Goal: Complete application form

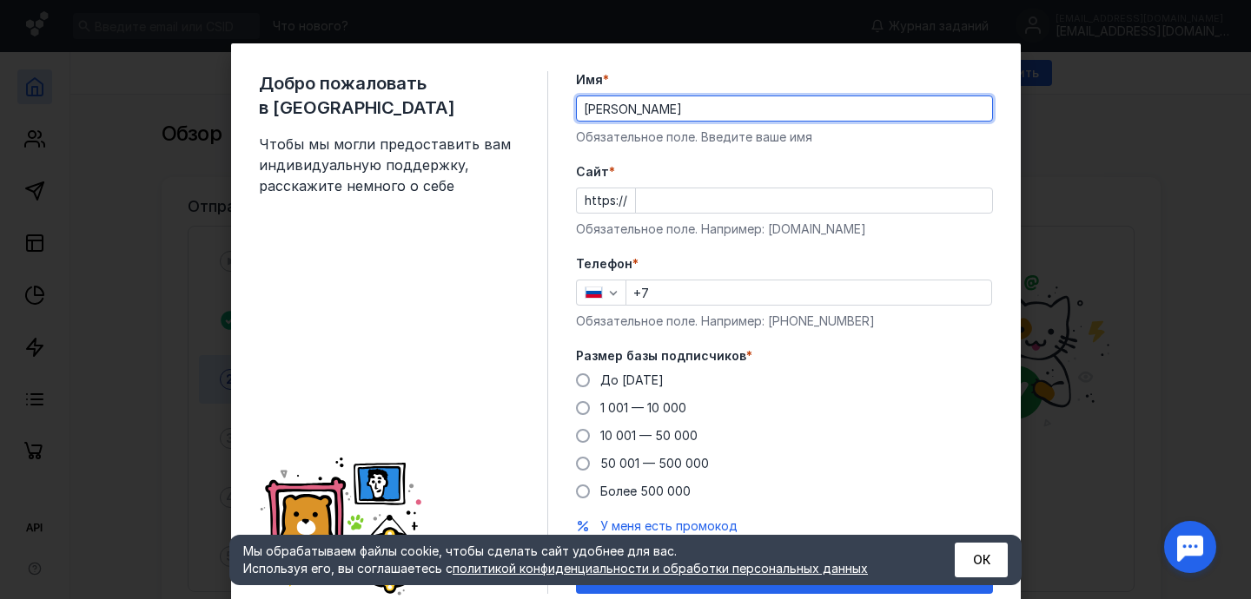
type input "[PERSON_NAME]"
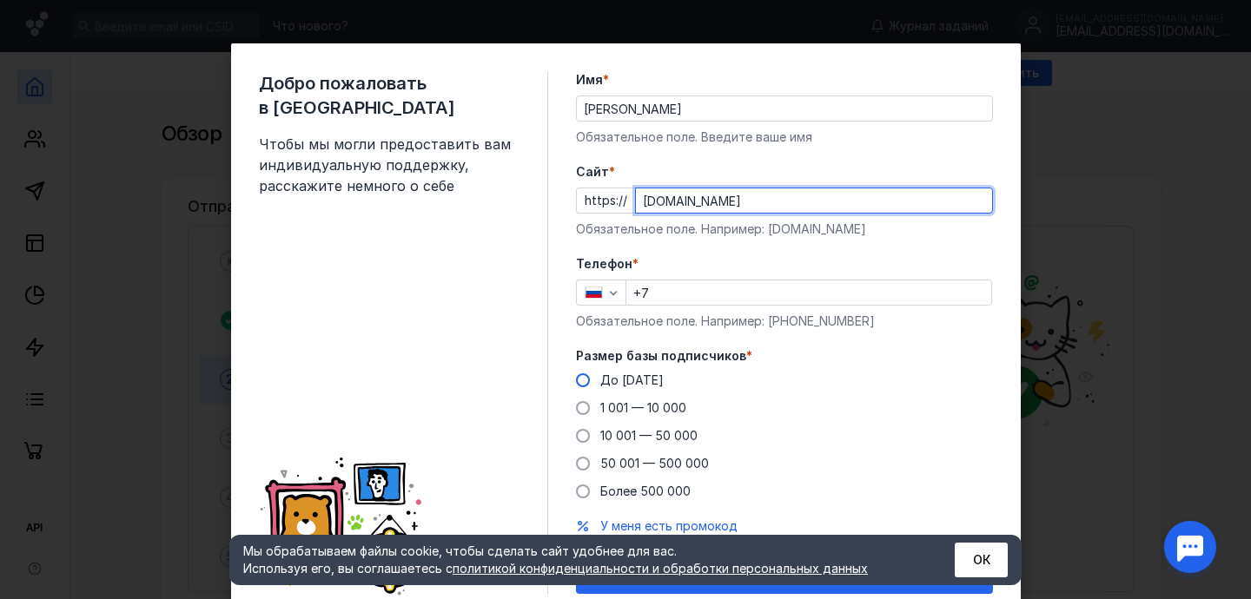
type input "[DOMAIN_NAME]"
click at [622, 374] on span "До [DATE]" at bounding box center [631, 380] width 63 height 15
click at [0, 0] on input "До [DATE]" at bounding box center [0, 0] width 0 height 0
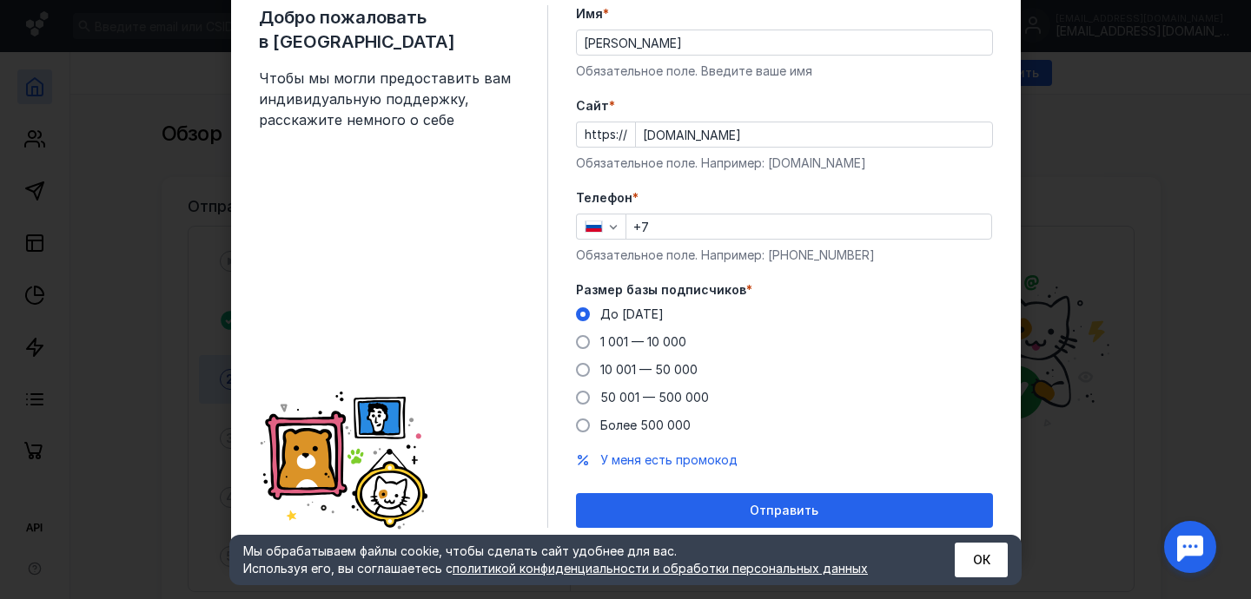
scroll to position [66, 0]
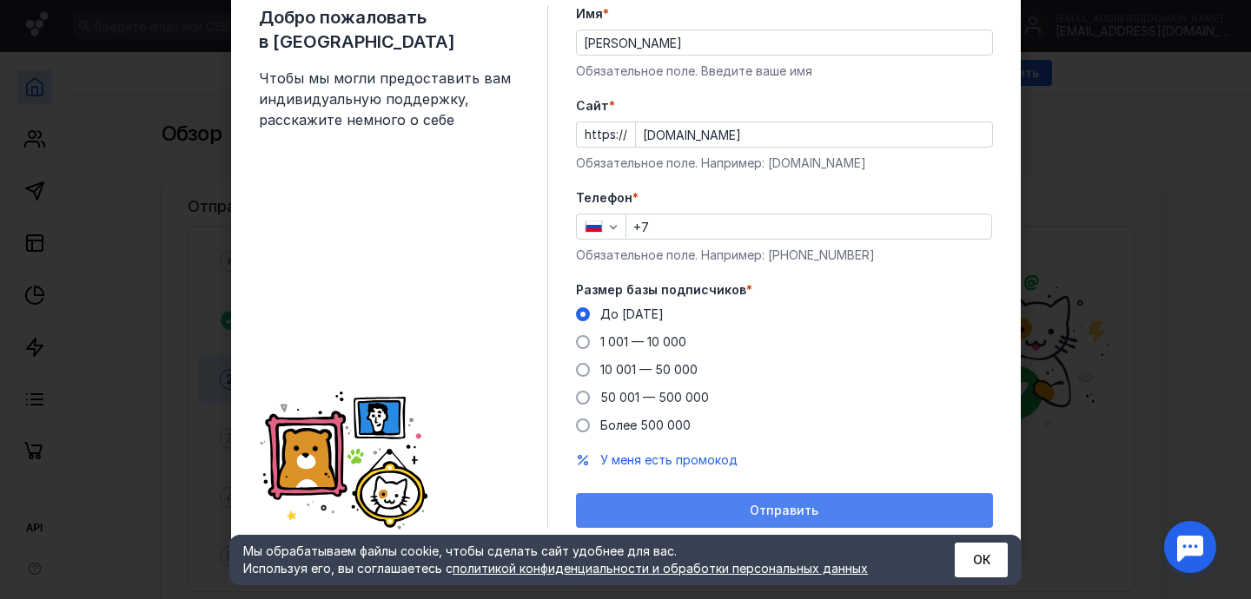
click at [774, 518] on div "Отправить" at bounding box center [784, 510] width 417 height 35
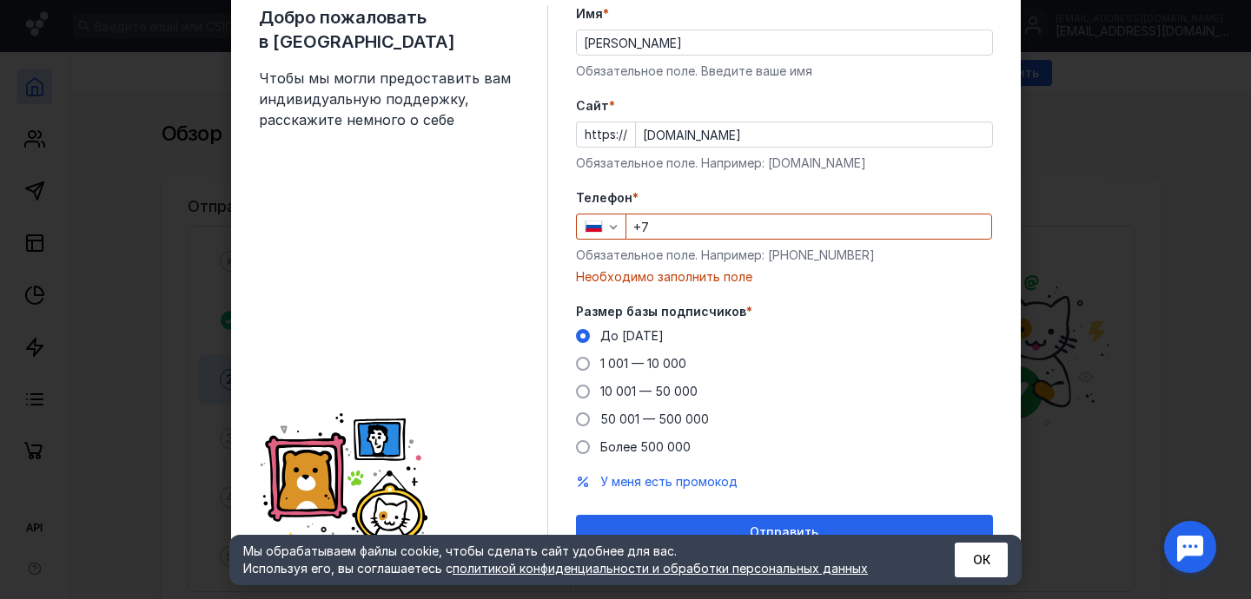
click at [840, 224] on input "+7" at bounding box center [808, 227] width 365 height 24
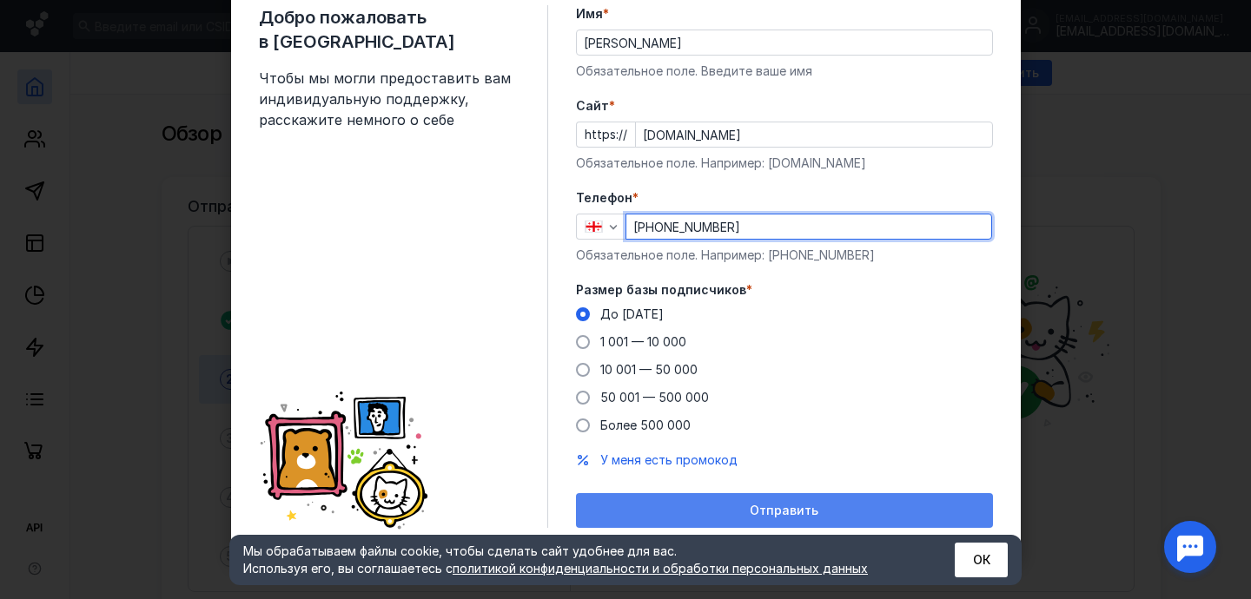
type input "[PHONE_NUMBER]"
click at [781, 507] on span "Отправить" at bounding box center [784, 511] width 69 height 15
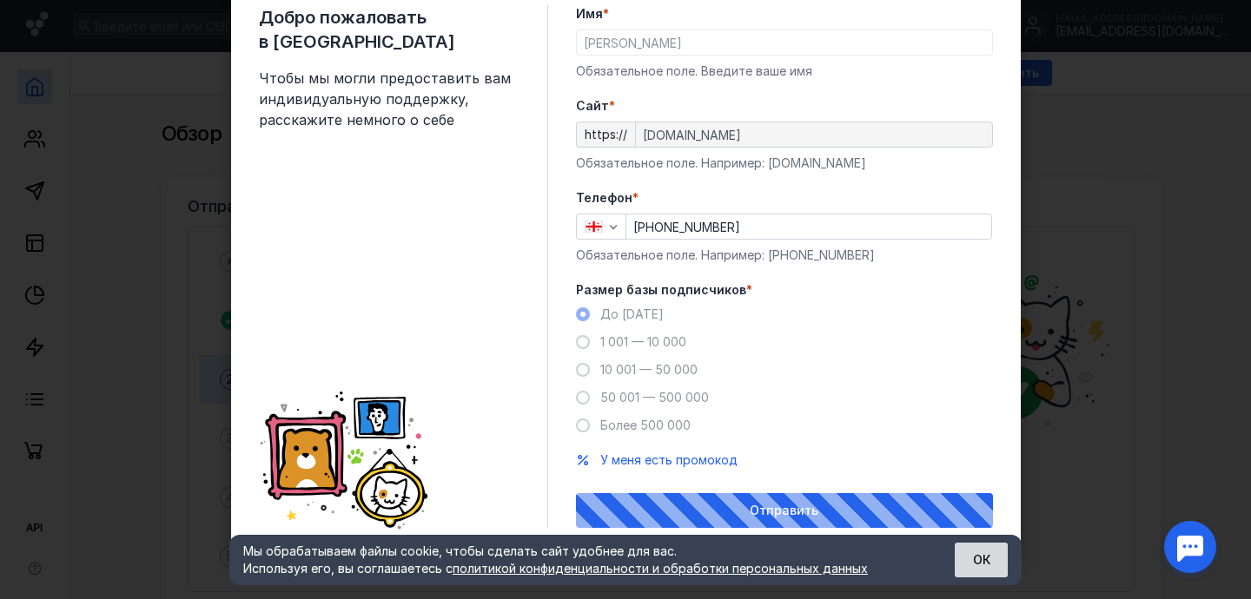
click at [979, 550] on button "ОК" at bounding box center [981, 560] width 53 height 35
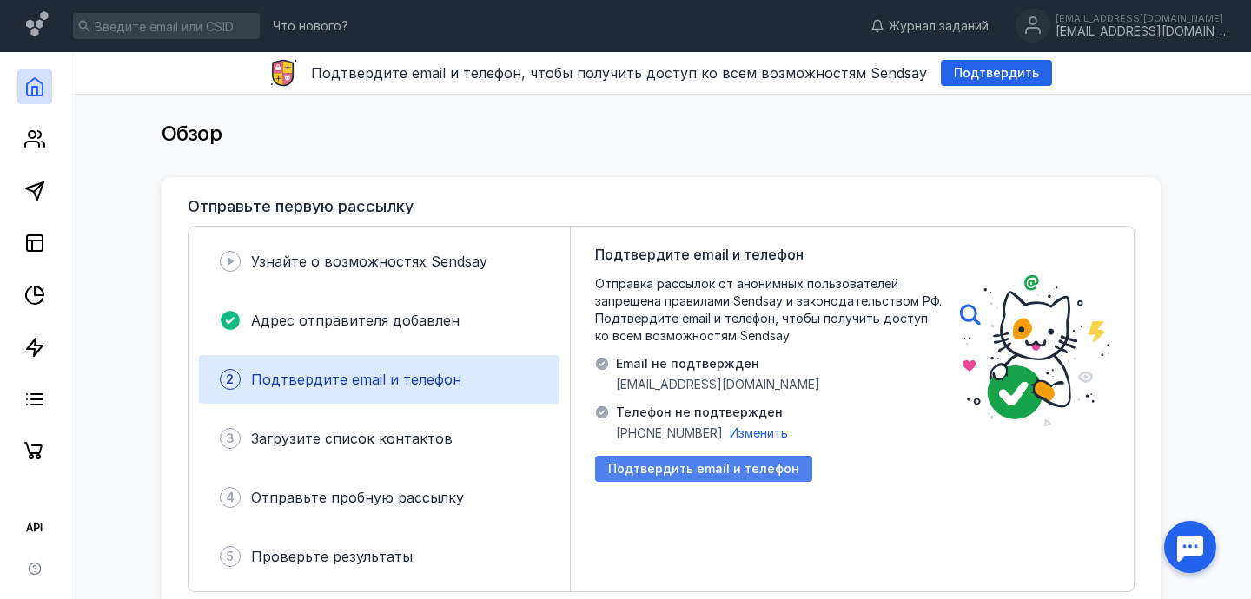
click at [752, 469] on span "Подтвердить email и телефон" at bounding box center [703, 469] width 191 height 15
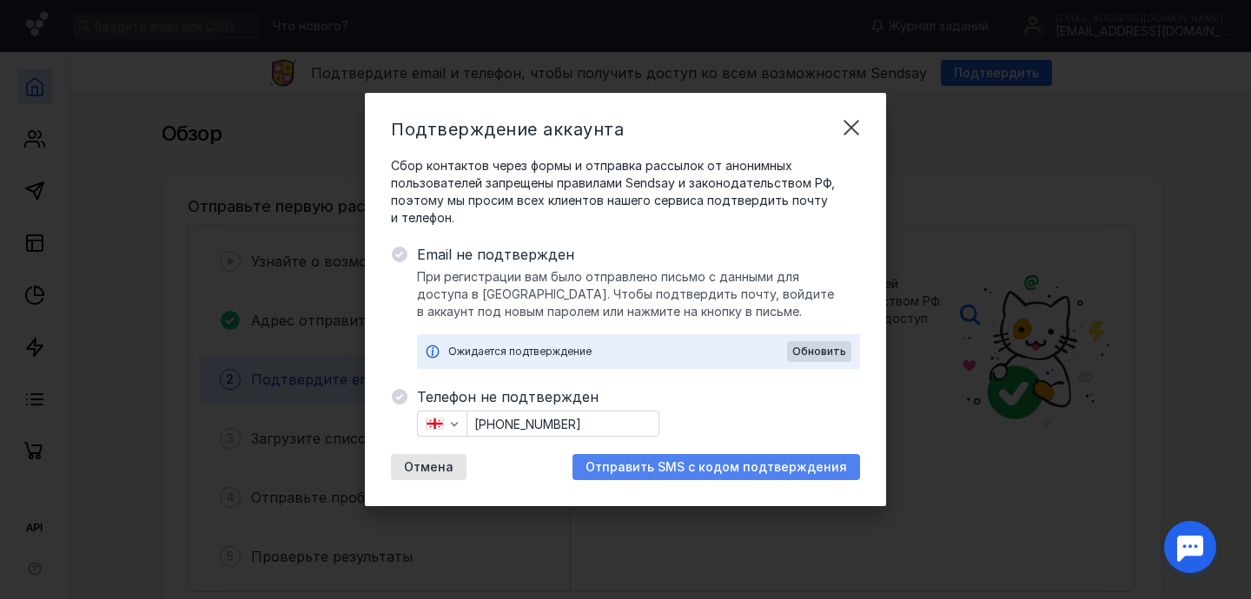
click at [662, 468] on span "Отправить SMS с кодом подтверждения" at bounding box center [716, 467] width 261 height 15
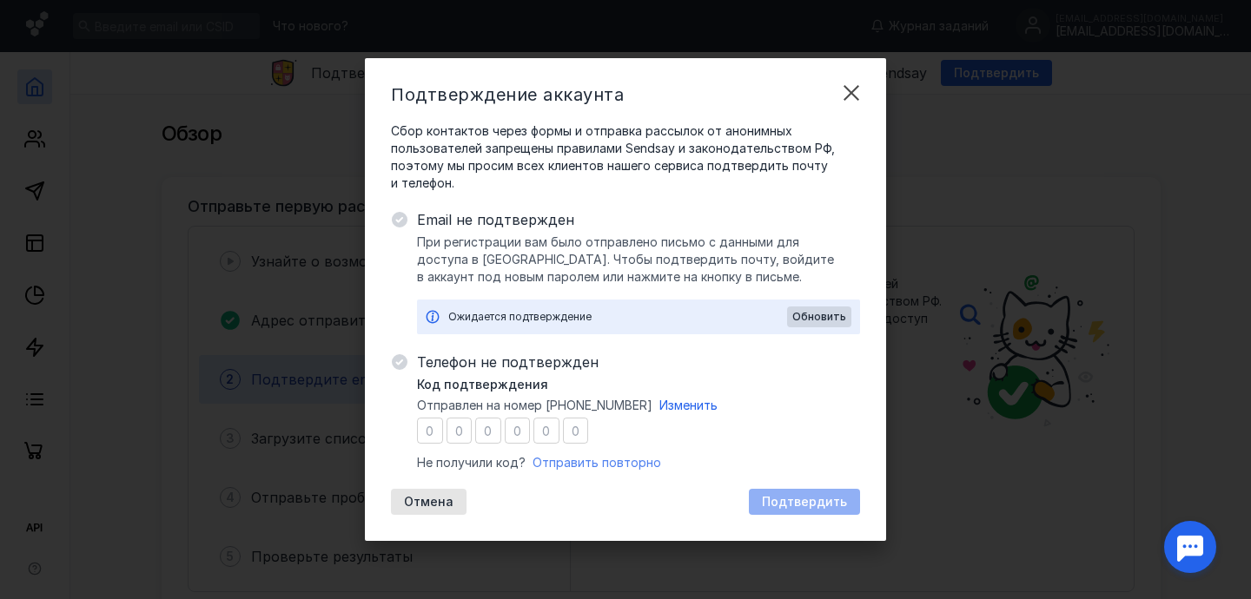
click at [626, 460] on span "Отправить повторно" at bounding box center [597, 462] width 129 height 15
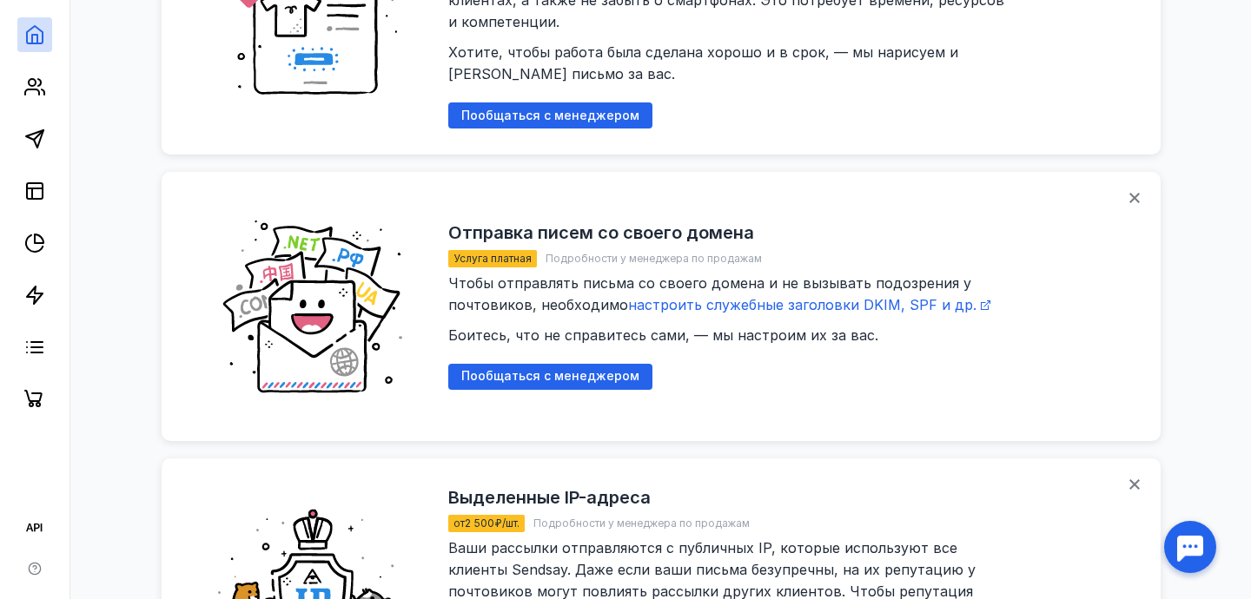
scroll to position [1849, 0]
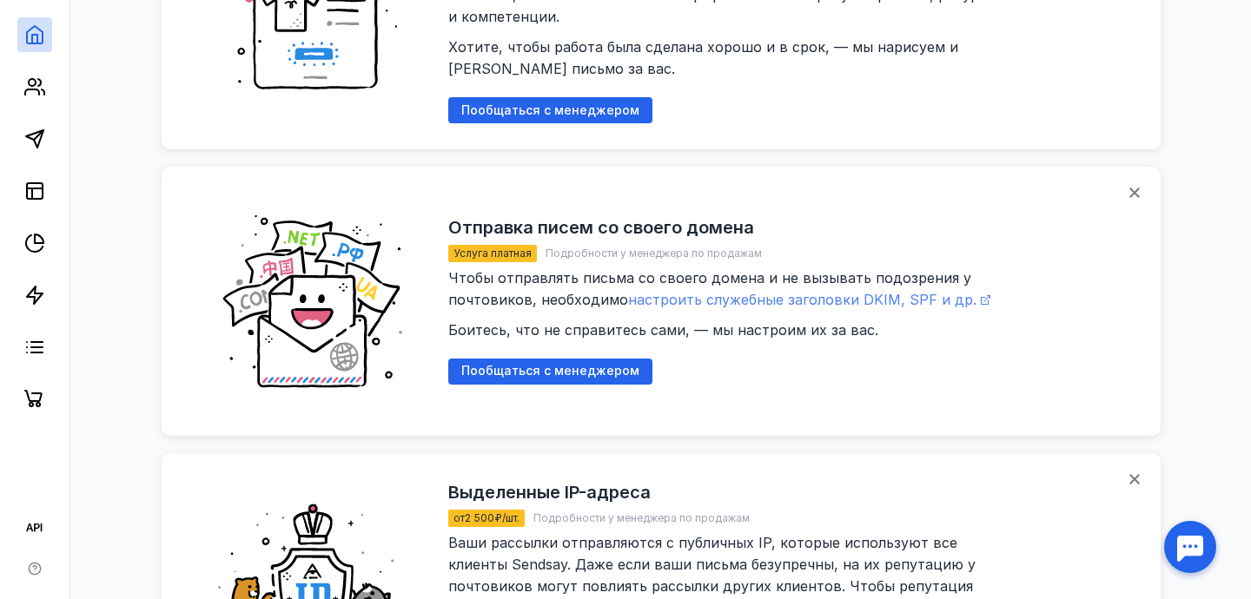
click at [778, 291] on span "настроить служебные заголовки DKIM, SPF и др." at bounding box center [802, 299] width 348 height 17
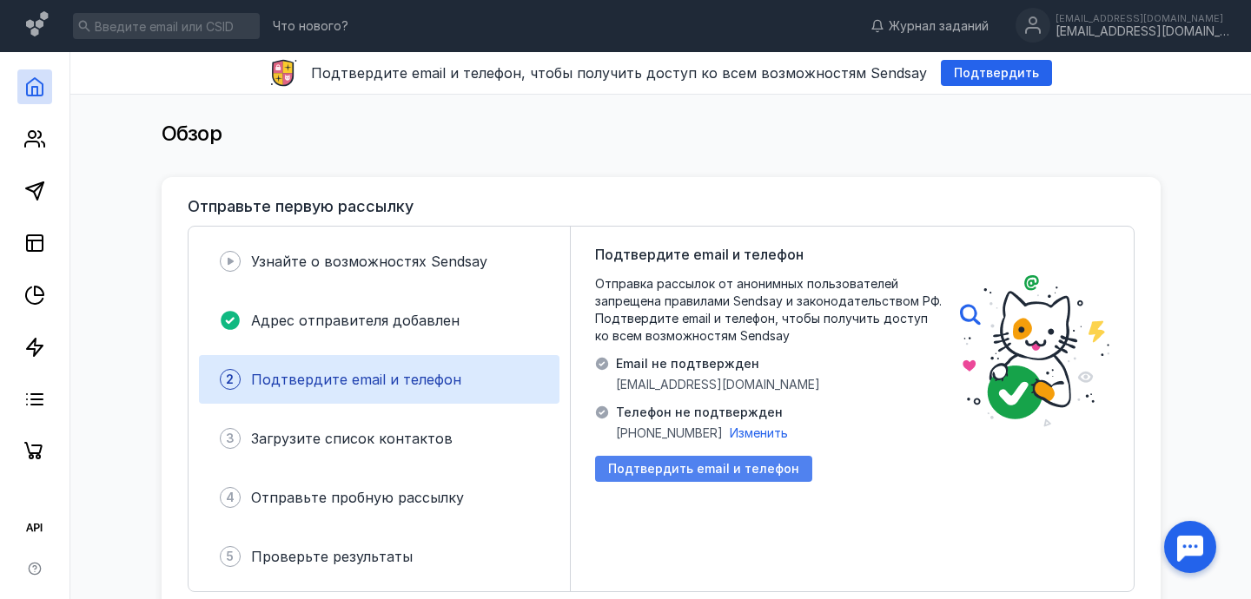
scroll to position [0, 0]
click at [678, 463] on span "Подтвердить email и телефон" at bounding box center [703, 469] width 191 height 15
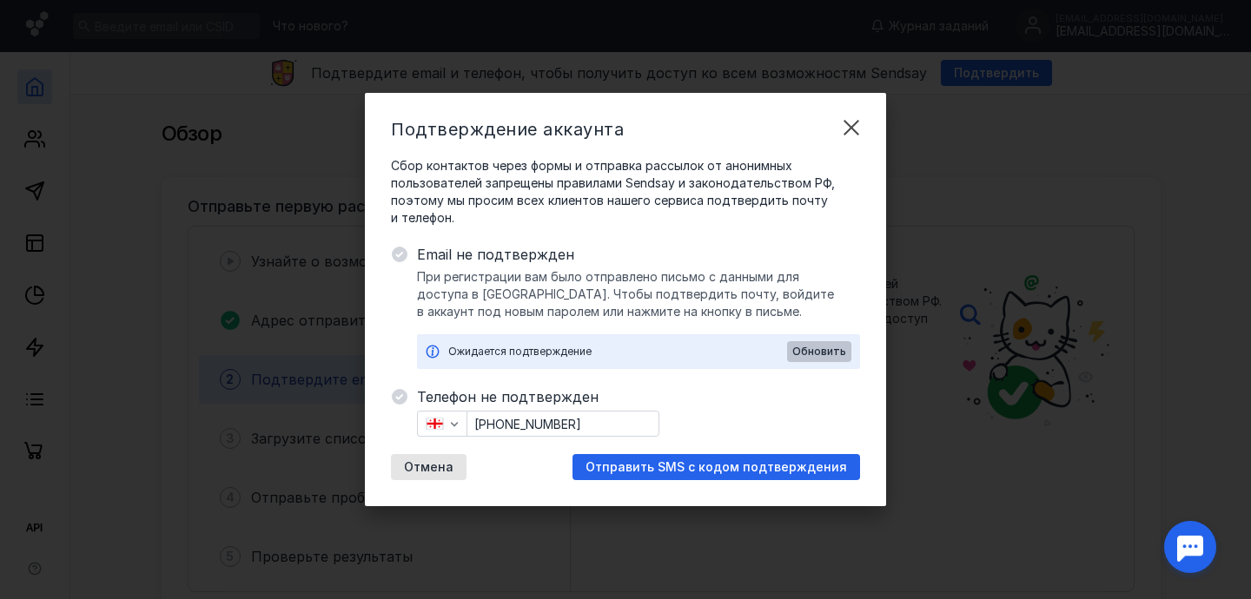
click at [817, 353] on span "Обновить" at bounding box center [819, 352] width 54 height 12
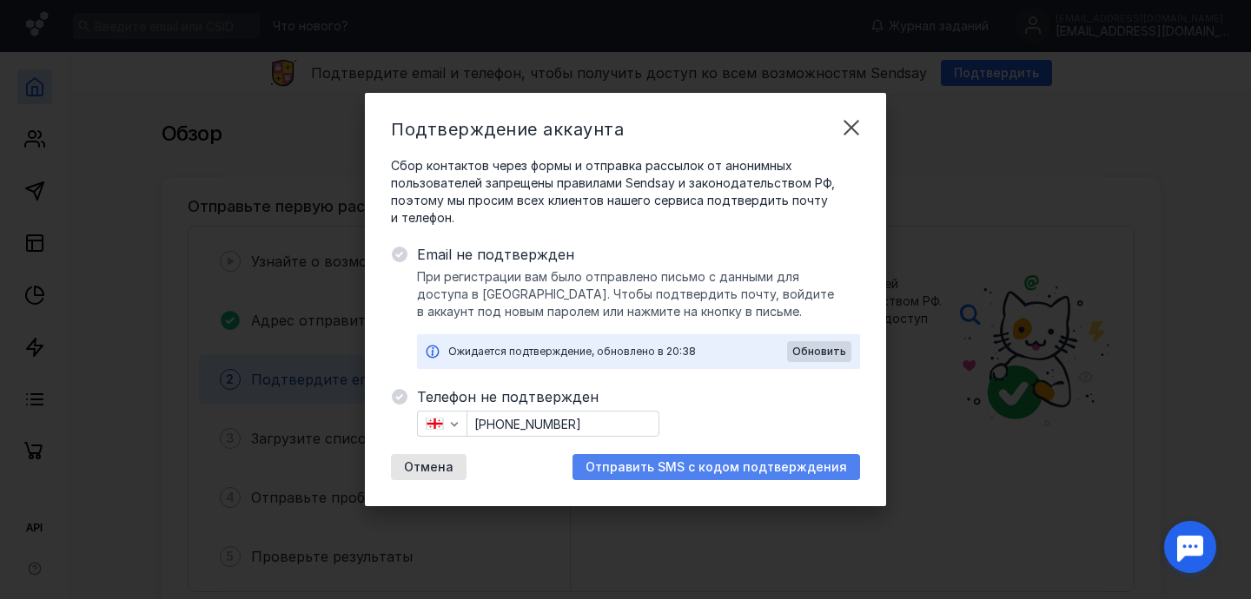
click at [751, 478] on div "Отправить SMS с кодом подтверждения" at bounding box center [717, 467] width 288 height 26
